Goal: Task Accomplishment & Management: Manage account settings

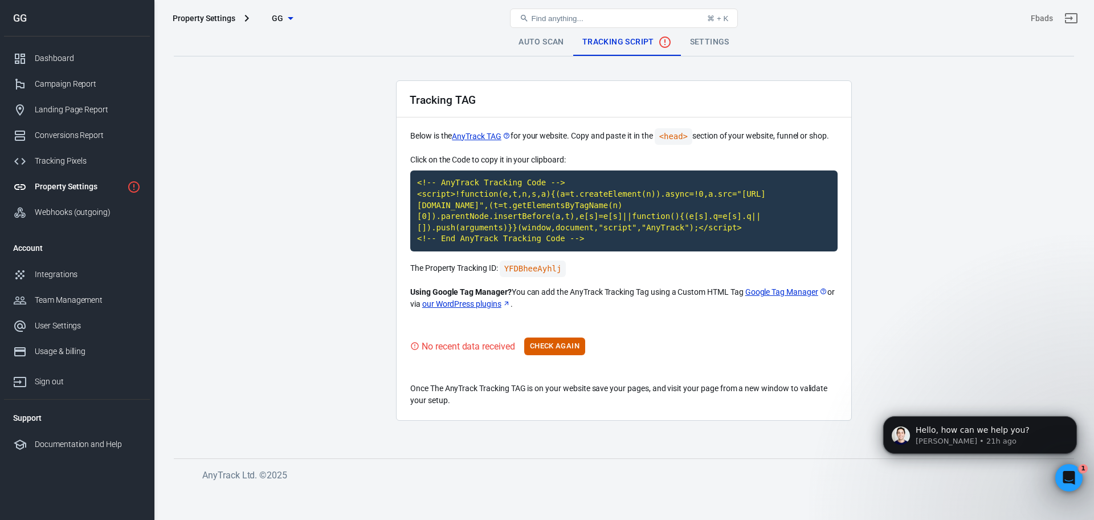
click at [92, 190] on div "Property Settings" at bounding box center [79, 187] width 88 height 12
click at [534, 37] on link "Auto Scan" at bounding box center [542, 42] width 64 height 27
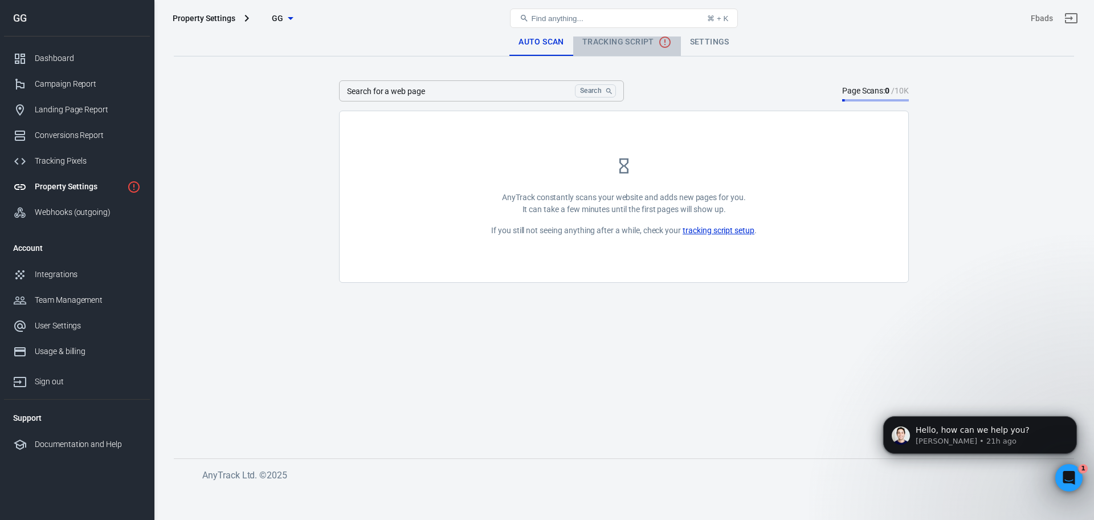
click at [618, 47] on span "Tracking Script" at bounding box center [627, 42] width 89 height 14
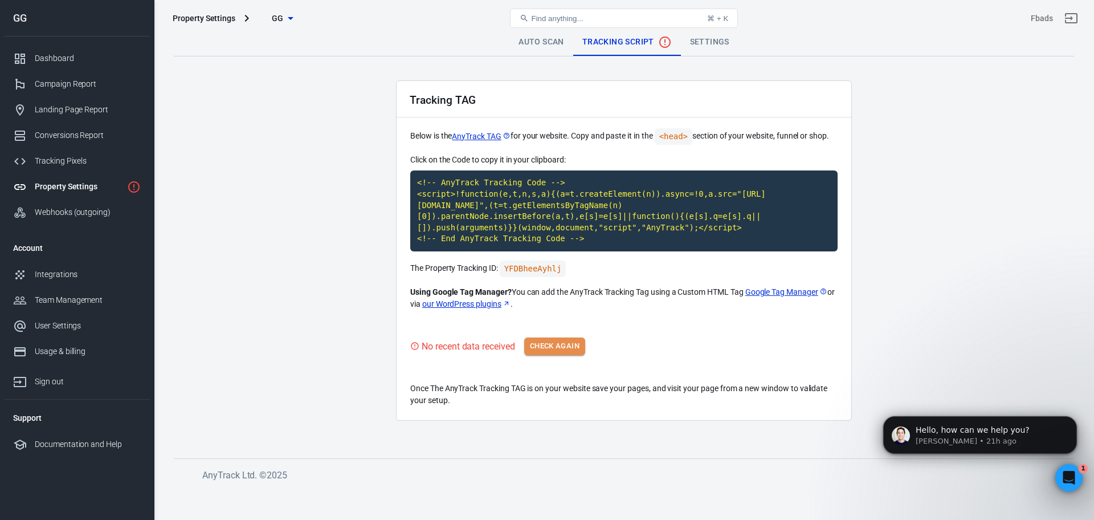
click at [579, 337] on button "Check Again" at bounding box center [554, 346] width 61 height 18
click at [721, 35] on div "Property Settings GG Find anything... ⌘ + K Fbads" at bounding box center [624, 18] width 940 height 36
click at [714, 49] on link "Settings" at bounding box center [710, 42] width 58 height 27
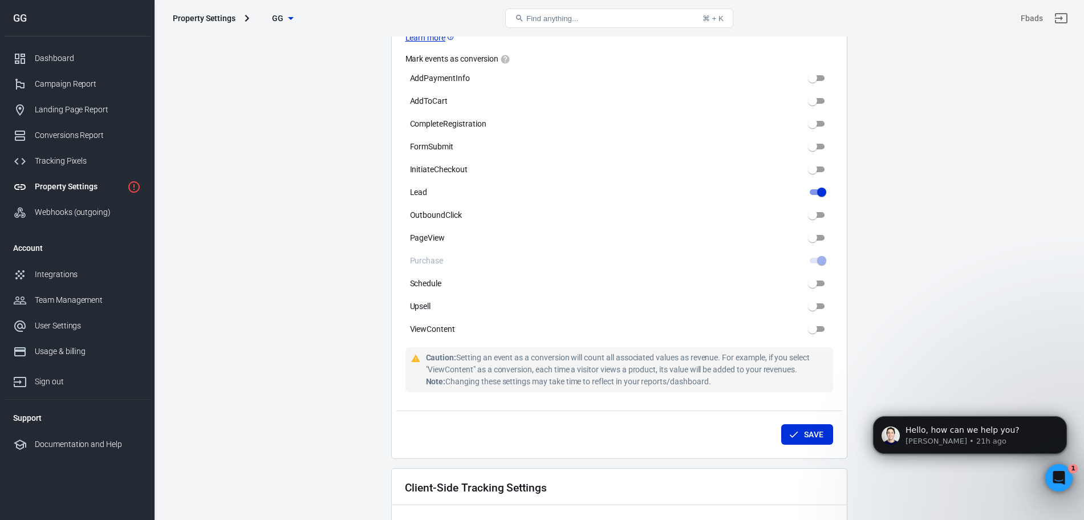
scroll to position [1010, 0]
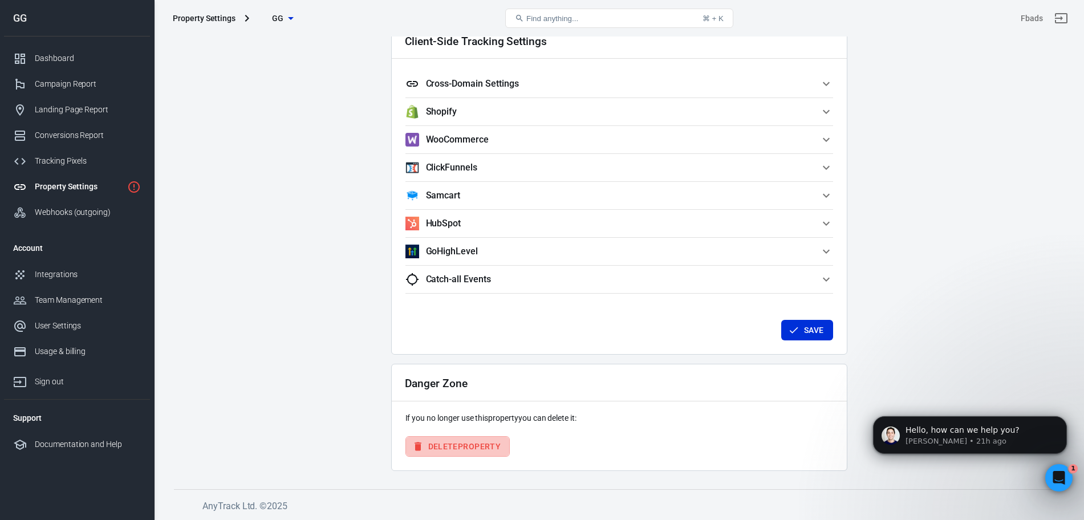
click at [483, 450] on button "Delete Property" at bounding box center [457, 446] width 105 height 21
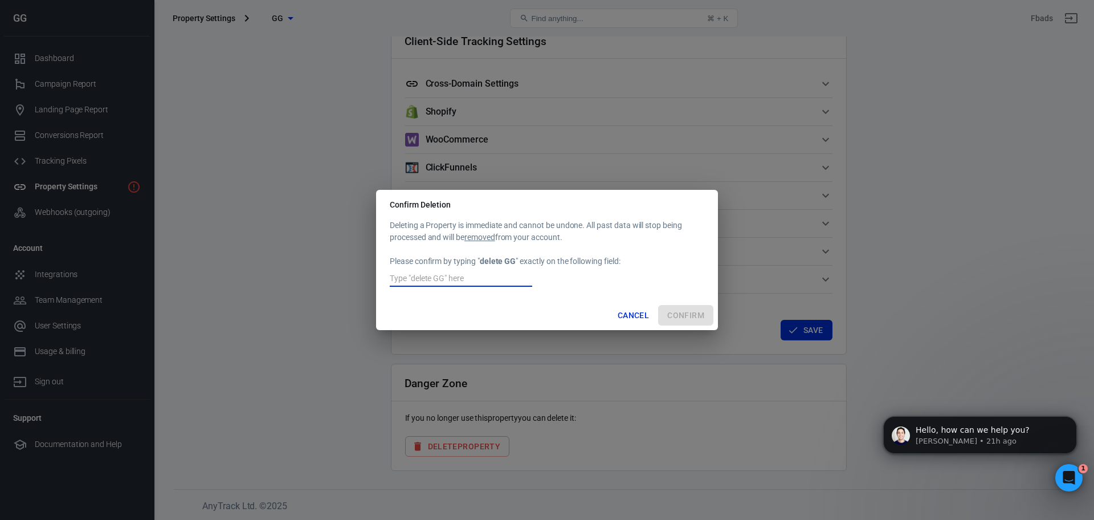
click at [478, 278] on input "text" at bounding box center [461, 279] width 143 height 15
type input "ฌ"
click at [483, 298] on div "Deleting a Property is immediate and cannot be undone. All past data will stop …" at bounding box center [547, 259] width 342 height 81
click at [461, 274] on input "GG" at bounding box center [461, 279] width 143 height 15
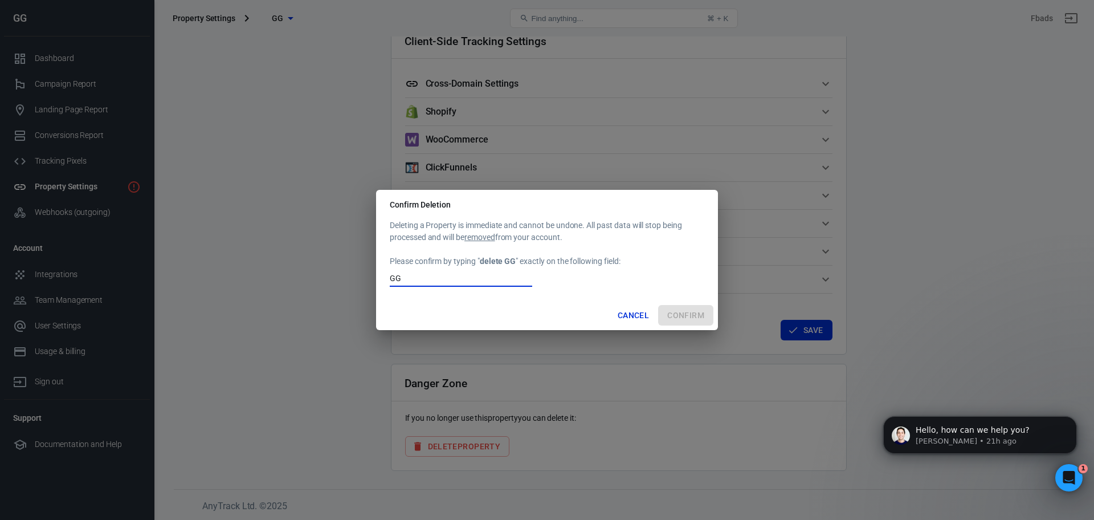
click at [461, 274] on input "GG" at bounding box center [461, 279] width 143 height 15
type input "delete GG"
click at [699, 315] on button "Confirm" at bounding box center [685, 315] width 55 height 21
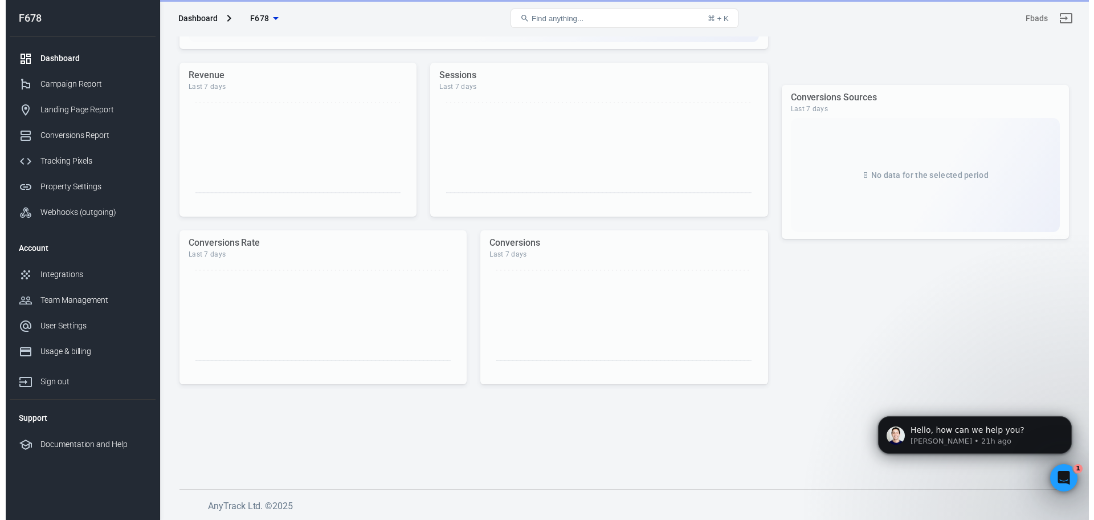
scroll to position [259, 0]
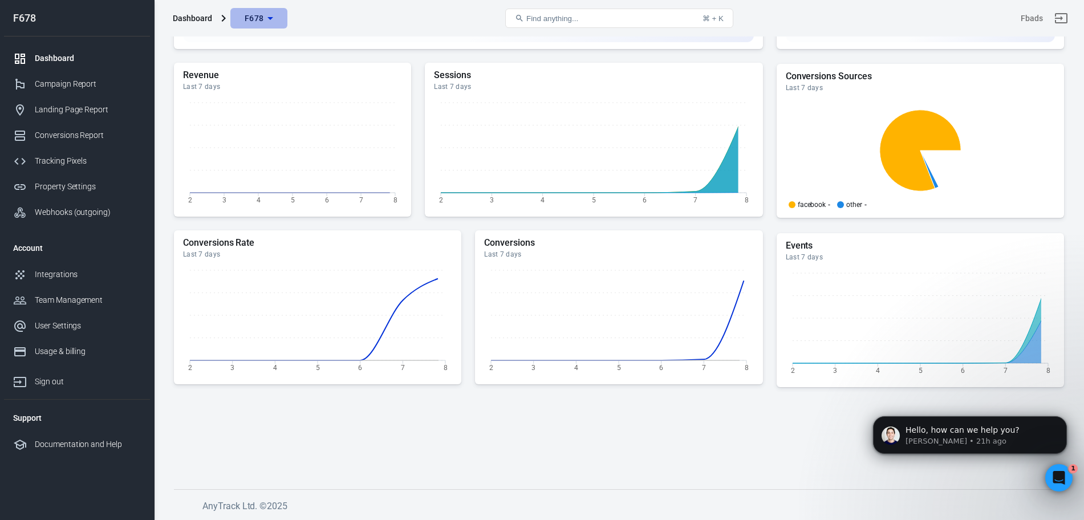
click at [272, 19] on icon "button" at bounding box center [270, 18] width 14 height 14
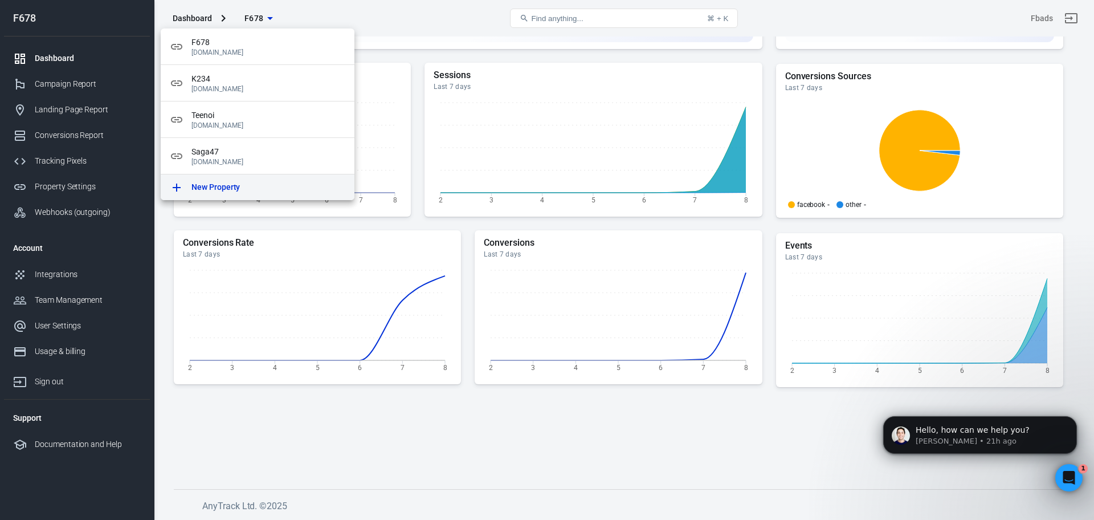
click at [266, 190] on div "New Property" at bounding box center [269, 187] width 154 height 12
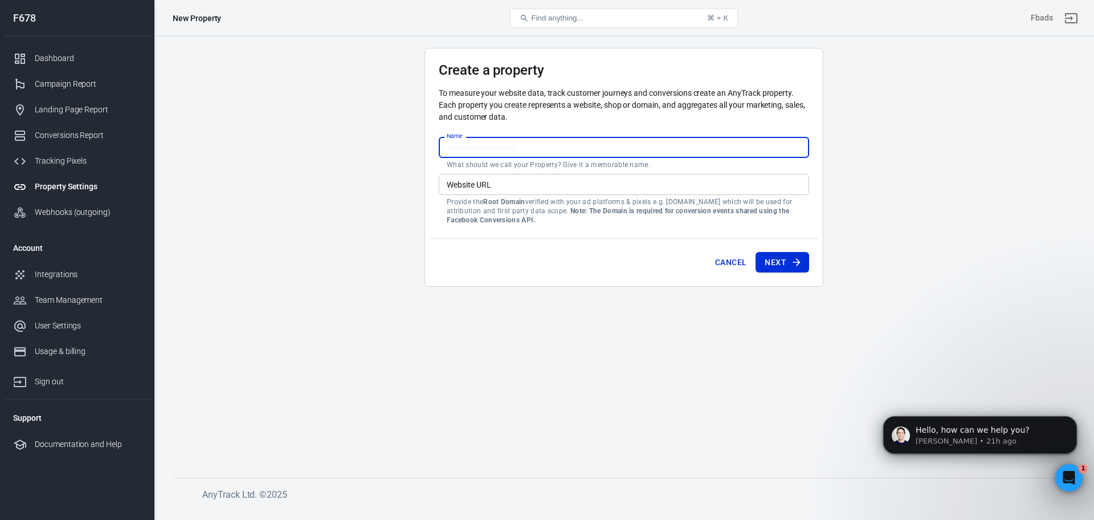
click at [463, 143] on input "Name" at bounding box center [624, 147] width 371 height 21
type input "GG"
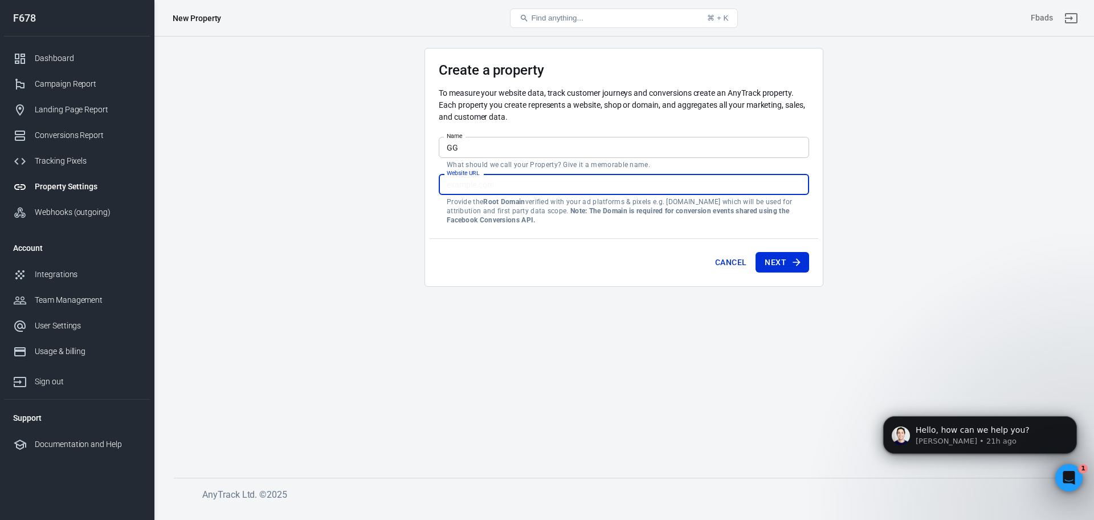
click at [469, 184] on input "Website URL" at bounding box center [624, 184] width 371 height 21
paste input "[URL][DOMAIN_NAME]"
type input "[URL][DOMAIN_NAME]"
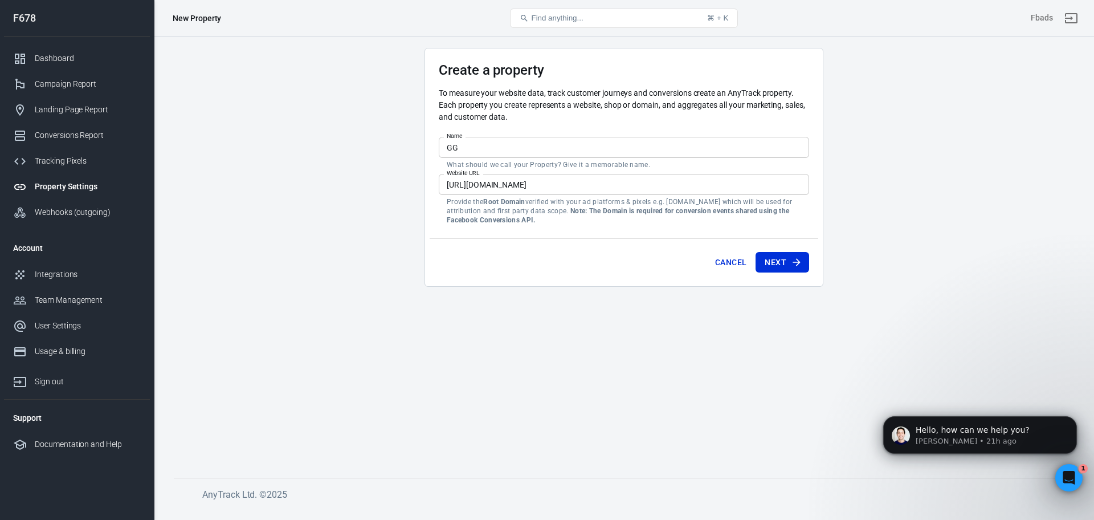
click at [526, 263] on div "Cancel Next" at bounding box center [624, 259] width 389 height 43
click at [768, 265] on button "Next" at bounding box center [783, 262] width 54 height 21
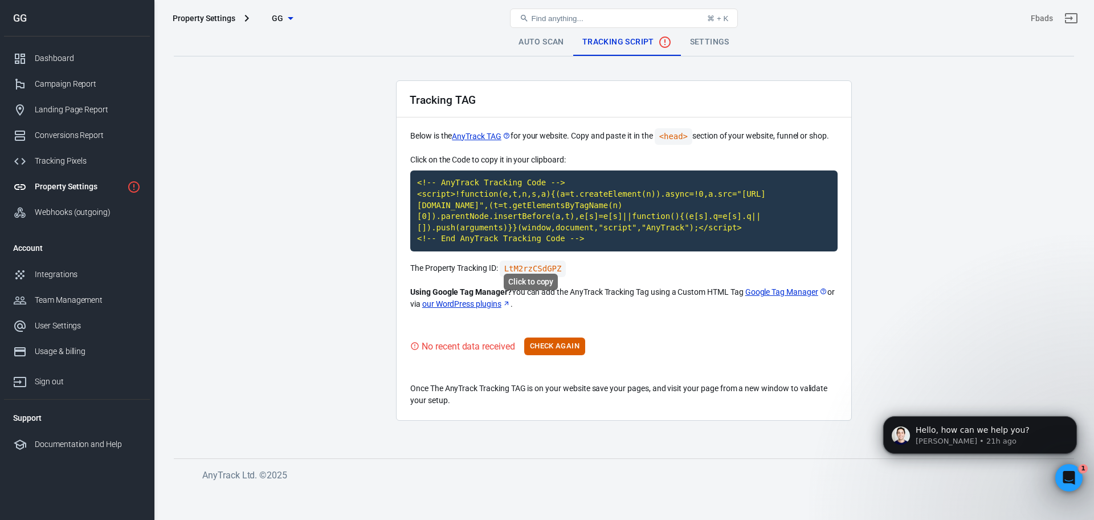
click at [525, 261] on code "LtM2rzCSdGPZ" at bounding box center [533, 269] width 67 height 17
click at [324, 146] on main "Auto Scan Tracking Script Settings Tracking TAG Below is the AnyTrack TAG for y…" at bounding box center [624, 235] width 901 height 412
click at [278, 19] on span "GG" at bounding box center [278, 18] width 12 height 14
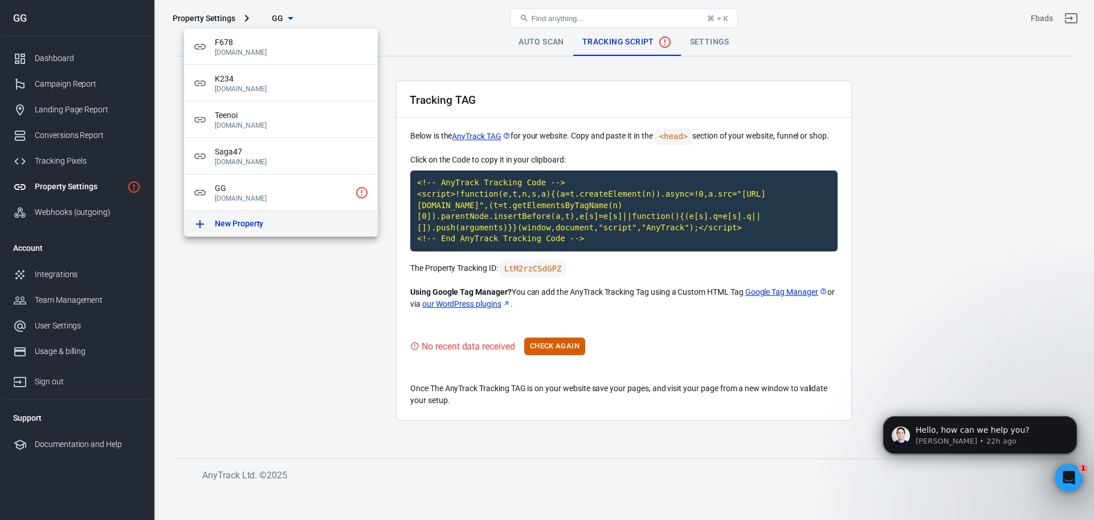
click at [233, 226] on p "New Property" at bounding box center [239, 224] width 48 height 12
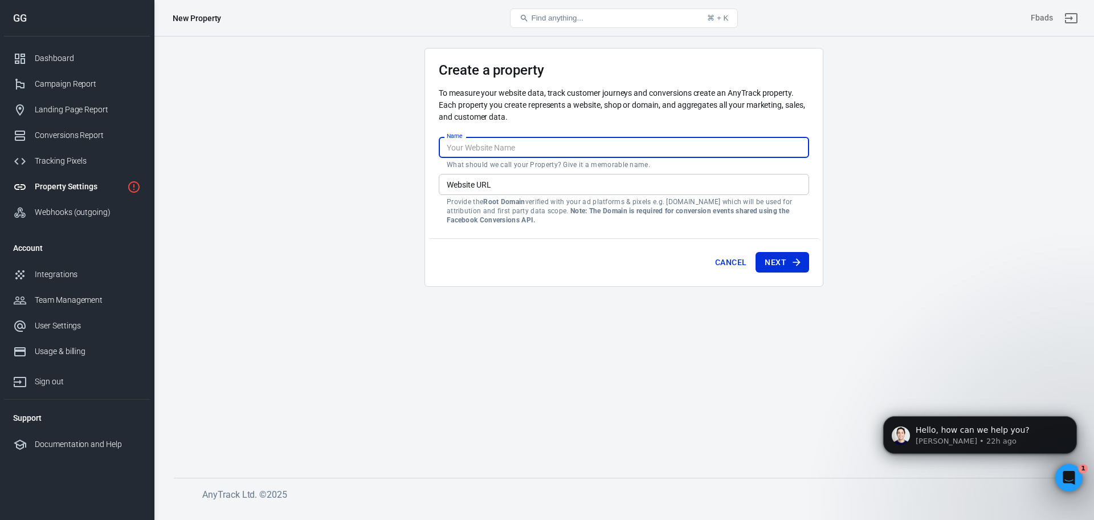
click at [470, 152] on input "Name" at bounding box center [624, 147] width 371 height 21
type input "ษ"
type input "KFC"
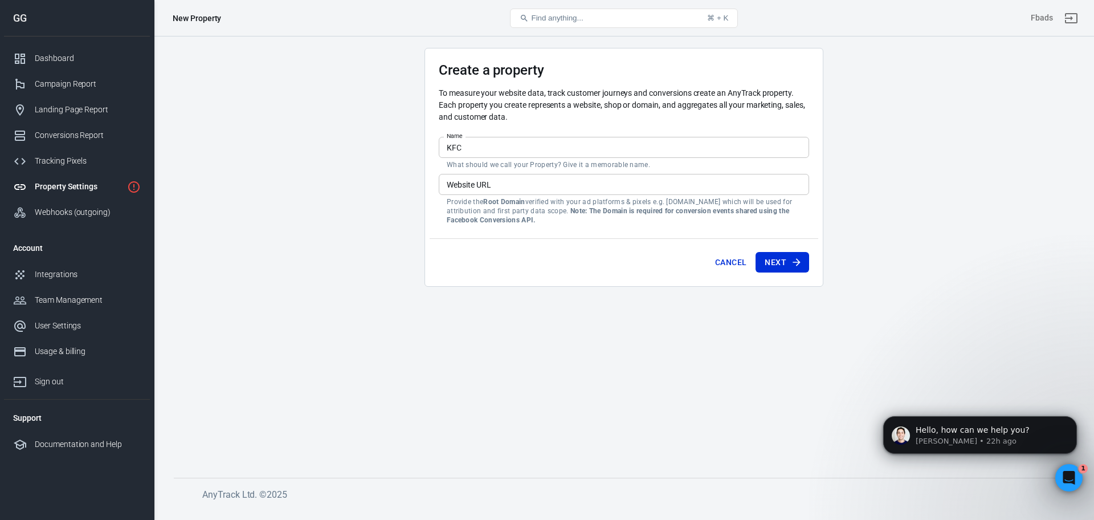
click at [340, 221] on main "Create a property To measure your website data, track customer journeys and con…" at bounding box center [624, 254] width 901 height 412
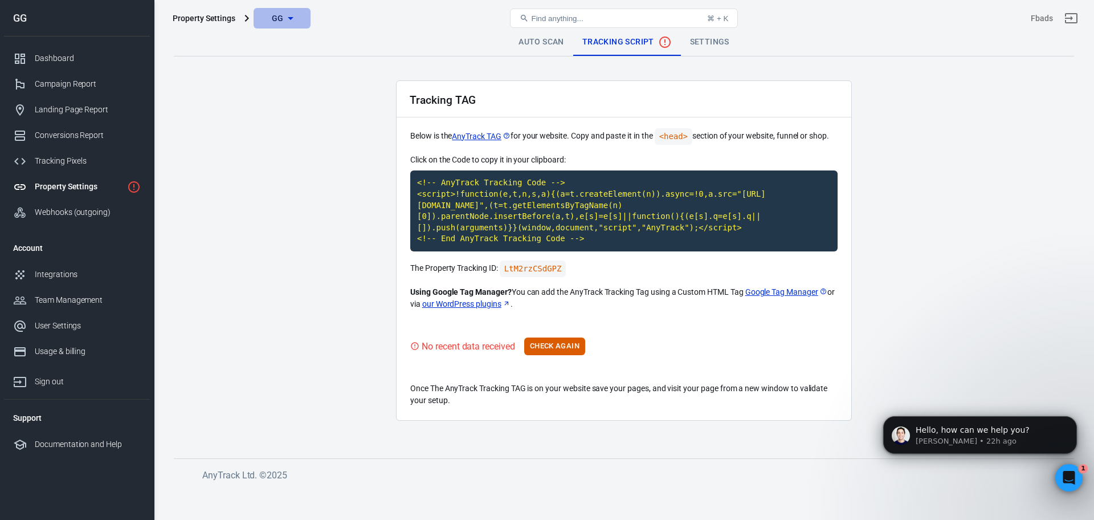
click at [279, 13] on span "GG" at bounding box center [278, 18] width 12 height 14
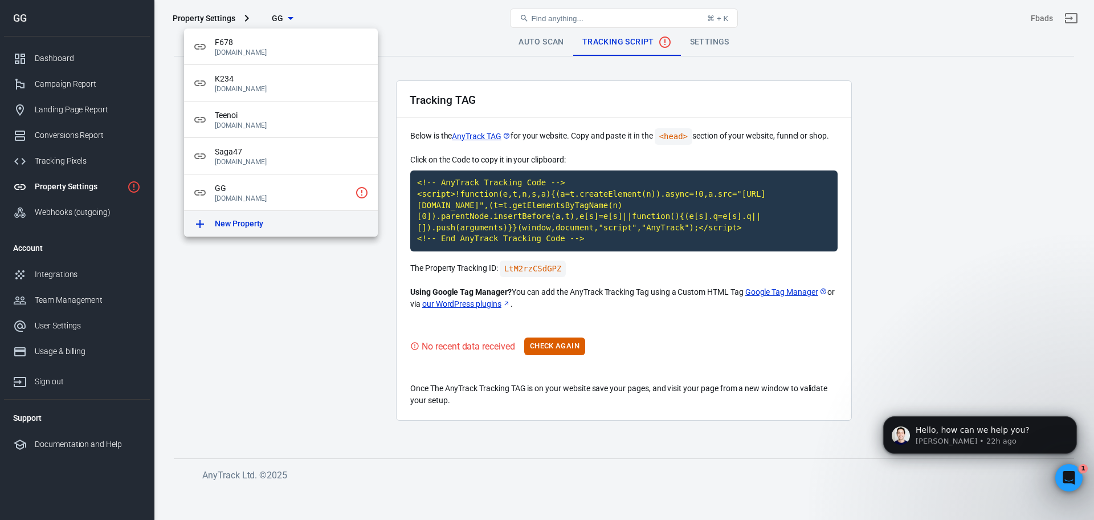
click at [297, 230] on link "New Property" at bounding box center [281, 224] width 194 height 26
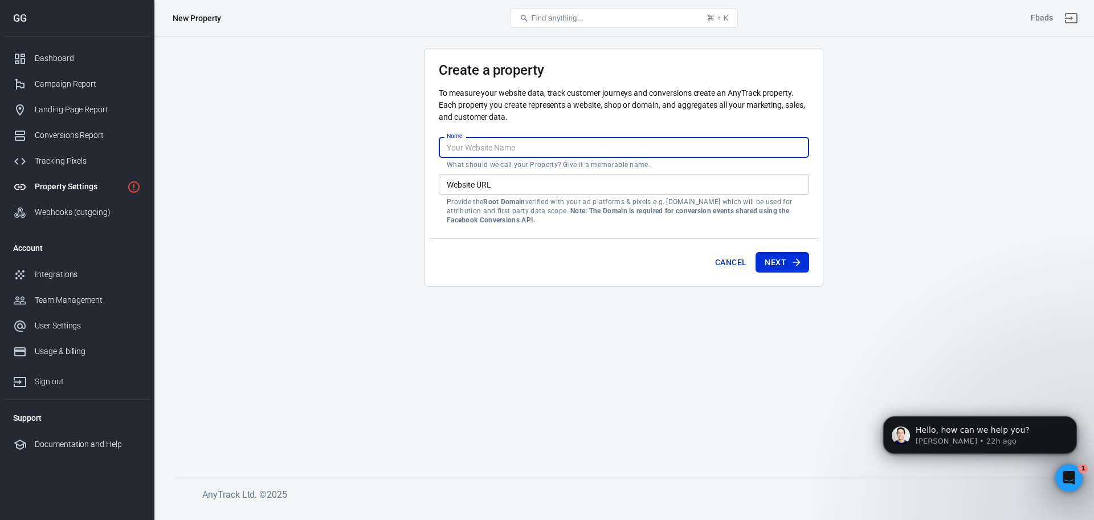
click at [473, 145] on input "Name" at bounding box center [624, 147] width 371 height 21
type input "KFC"
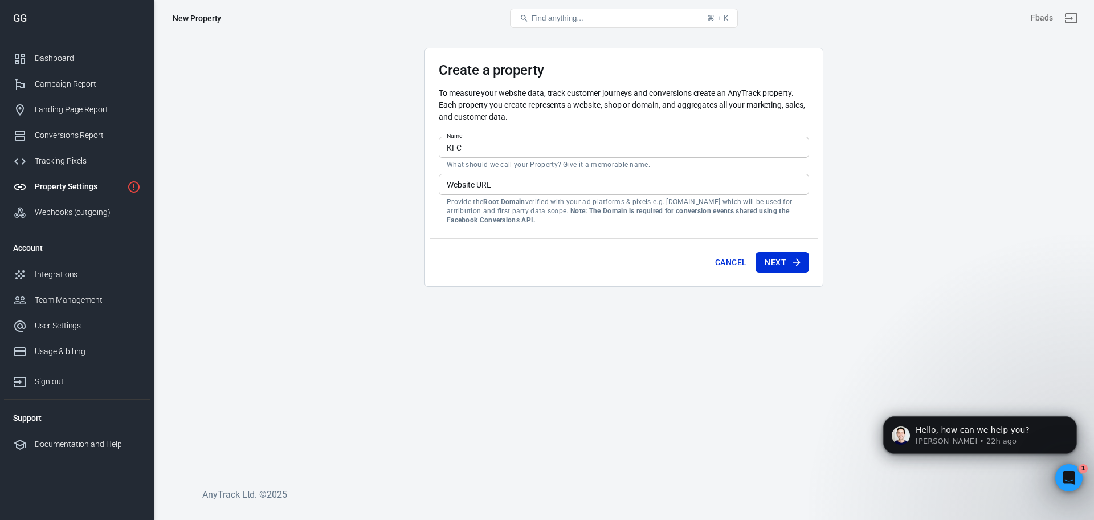
click at [530, 340] on main "Create a property To measure your website data, track customer journeys and con…" at bounding box center [624, 254] width 901 height 412
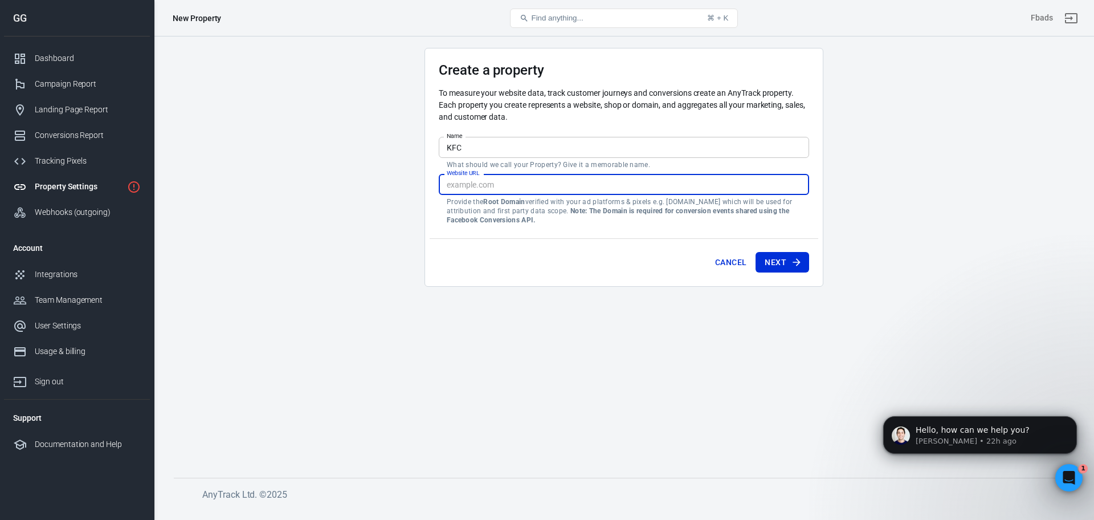
click at [526, 185] on input "Website URL" at bounding box center [624, 184] width 371 height 21
paste input "[URL][DOMAIN_NAME]"
type input "[URL][DOMAIN_NAME]"
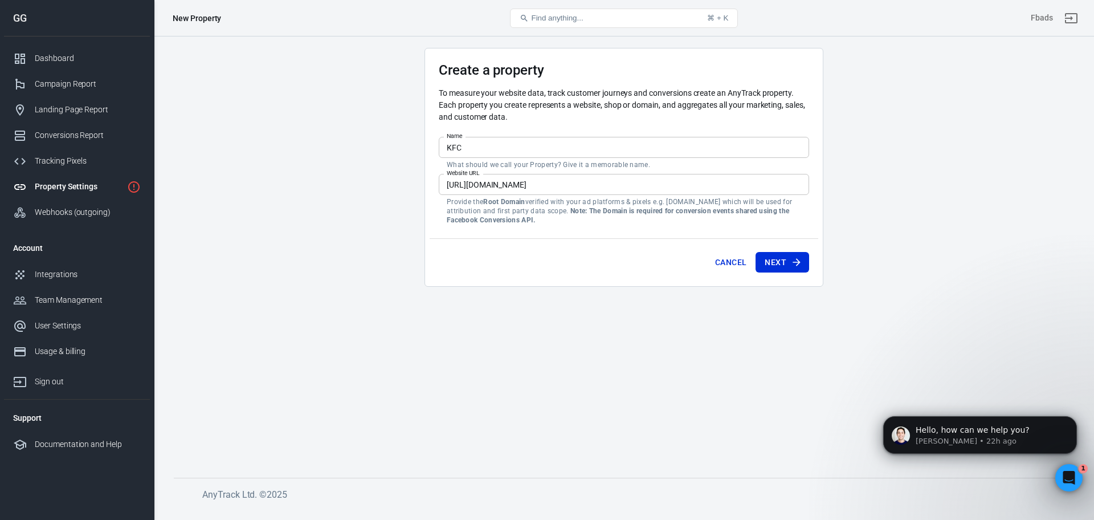
click at [564, 243] on div "Cancel Next" at bounding box center [624, 259] width 389 height 43
click at [789, 270] on button "Next" at bounding box center [783, 262] width 54 height 21
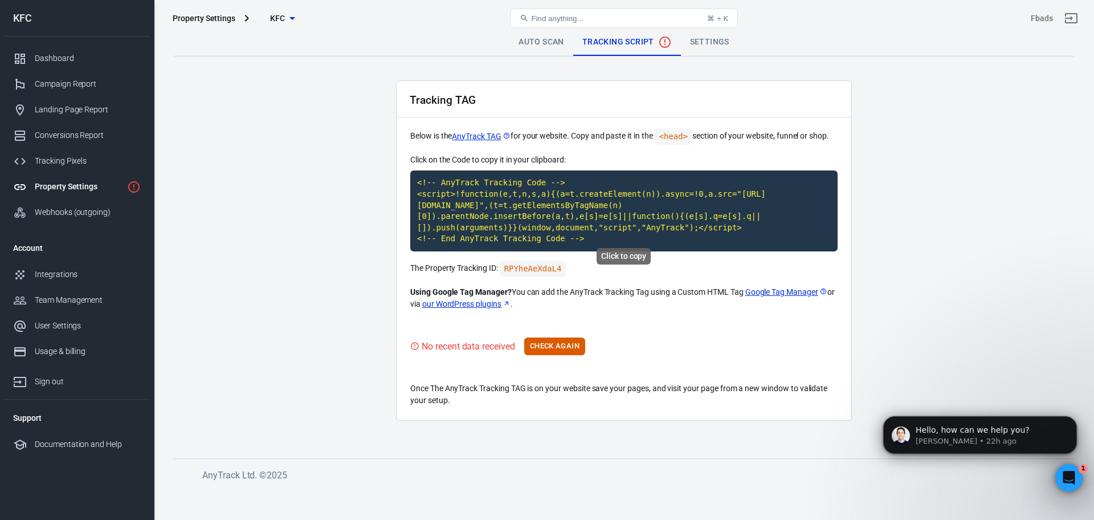
click at [578, 212] on code "<!-- AnyTrack Tracking Code --> <script>!function(e,t,n,s,a){(a=t.createElement…" at bounding box center [624, 210] width 428 height 81
click at [533, 261] on code "RPYheAeXdaL4" at bounding box center [533, 269] width 67 height 17
click at [226, 235] on main "Auto Scan Tracking Script Settings Tracking TAG Below is the AnyTrack TAG for y…" at bounding box center [624, 235] width 901 height 412
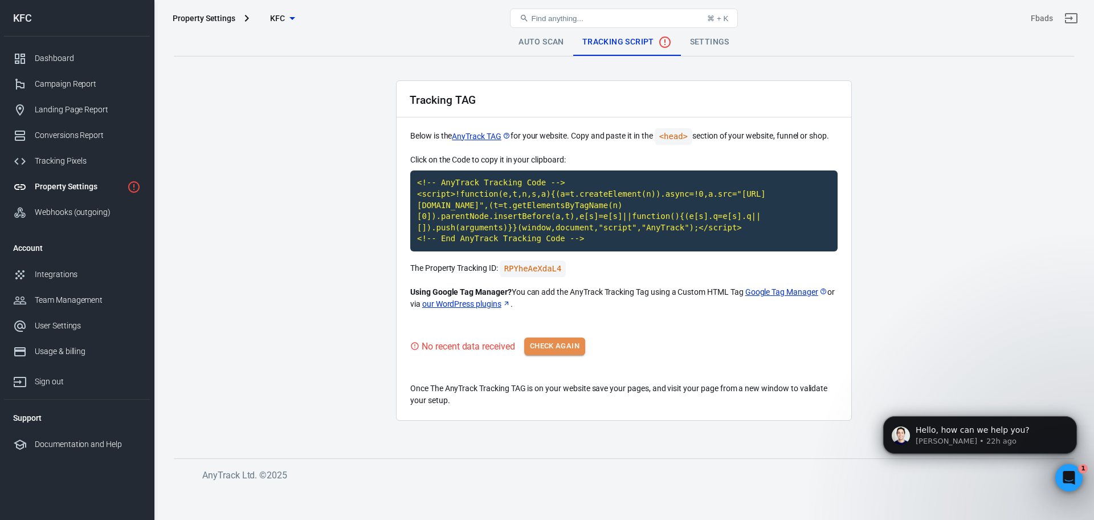
click at [555, 339] on button "Check Again" at bounding box center [554, 346] width 61 height 18
click at [349, 290] on main "Auto Scan Tracking Script Settings Tracking TAG Below is the AnyTrack TAG for y…" at bounding box center [624, 235] width 901 height 412
click at [556, 337] on button "Check Again" at bounding box center [554, 346] width 61 height 18
click at [669, 474] on h6 "AnyTrack Ltd. © 2025" at bounding box center [629, 475] width 855 height 14
click at [83, 157] on div "Tracking Pixels" at bounding box center [88, 161] width 106 height 12
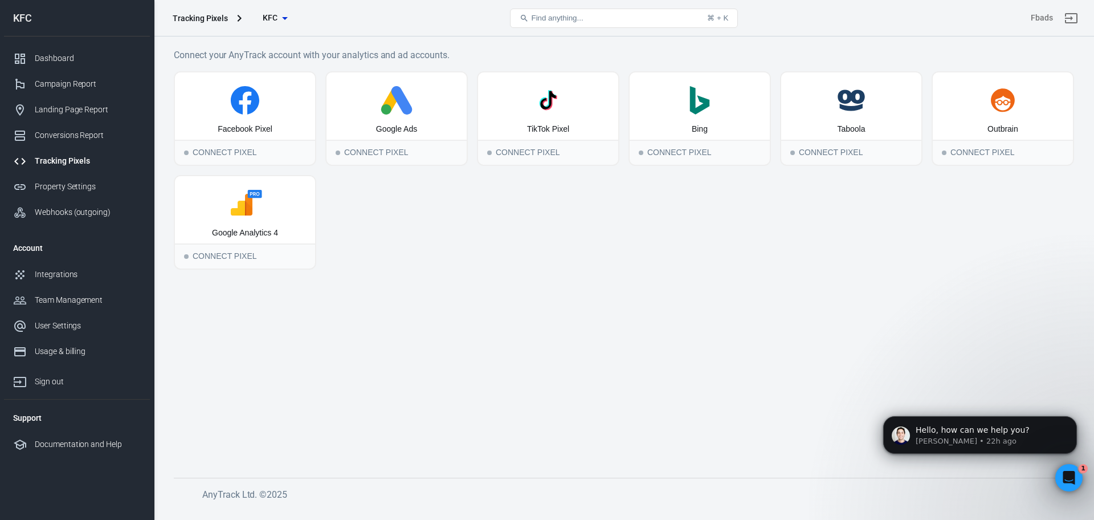
click at [746, 404] on main "Connect your AnyTrack account with your analytics and ad accounts. Facebook Pix…" at bounding box center [624, 254] width 901 height 412
